Goal: Task Accomplishment & Management: Use online tool/utility

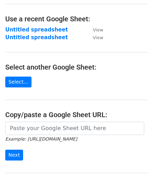
scroll to position [35, 0]
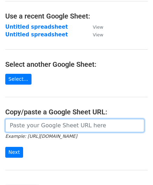
click at [35, 127] on input "url" at bounding box center [74, 125] width 139 height 13
paste input "[URL][DOMAIN_NAME]"
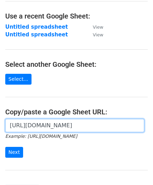
scroll to position [0, 152]
type input "https://docs.google.com/spreadsheets/d/1mcnLnasJn_k1i85O7lDRVL1LfSgvLRHuNSWMn_5…"
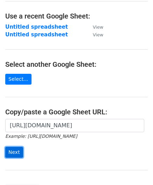
click at [17, 151] on input "Next" at bounding box center [14, 152] width 18 height 11
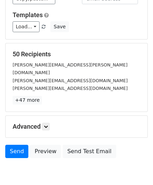
scroll to position [86, 0]
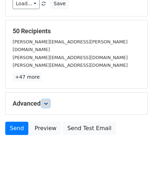
click at [48, 102] on icon at bounding box center [46, 104] width 4 height 4
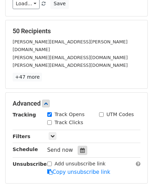
click at [80, 148] on icon at bounding box center [82, 150] width 5 height 5
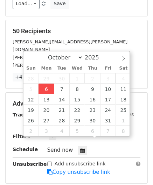
type input "[DATE] 12:00"
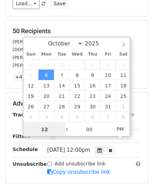
paste input "Hour"
type input "2"
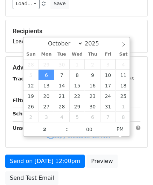
type input "[DATE] 14:00"
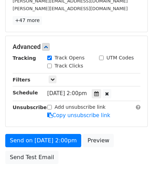
scroll to position [170, 0]
